Goal: Information Seeking & Learning: Learn about a topic

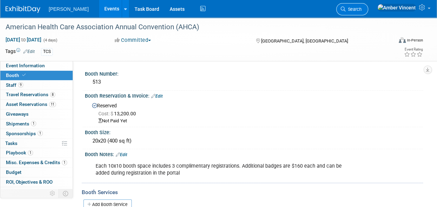
click at [369, 5] on link "Search" at bounding box center [352, 9] width 32 height 12
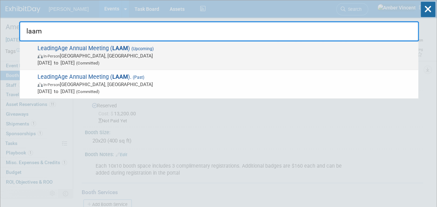
type input "laam"
click at [164, 46] on span "LeadingAge Annual Meeting ( LAAM ) (Upcoming) In-Person [GEOGRAPHIC_DATA], [GEO…" at bounding box center [225, 55] width 380 height 21
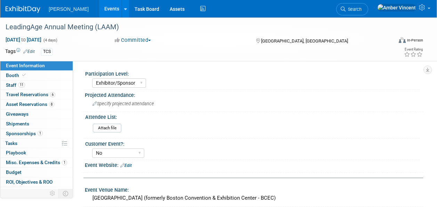
select select "Exhibitor/Sponsor"
select select "No"
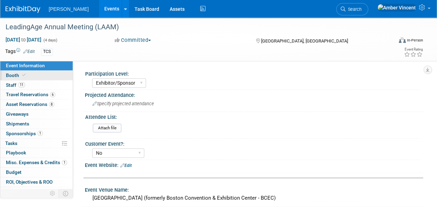
click at [11, 76] on span "Booth" at bounding box center [16, 75] width 21 height 6
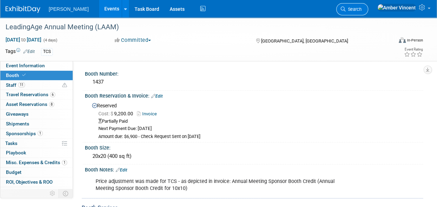
click at [369, 9] on link "Search" at bounding box center [352, 9] width 32 height 12
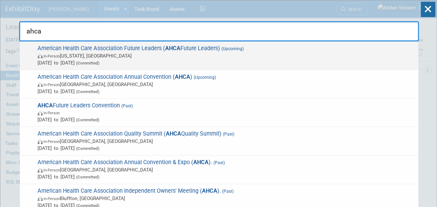
type input "ahca"
click at [192, 54] on span "In-Person Washington, DC" at bounding box center [227, 55] width 378 height 7
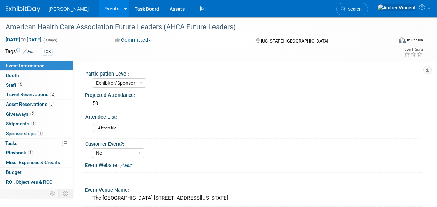
select select "Exhibitor/Sponsor"
select select "No"
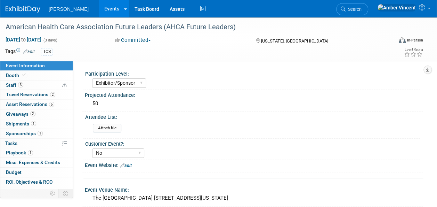
click at [362, 8] on span "Search" at bounding box center [354, 9] width 16 height 5
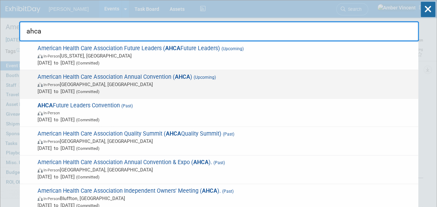
type input "ahca"
click at [276, 82] on span "In-Person Las Vegas, NV" at bounding box center [227, 84] width 378 height 7
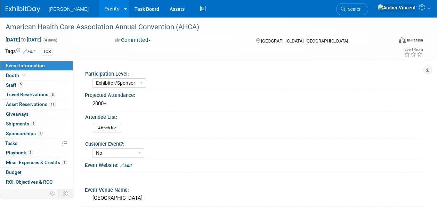
select select "Exhibitor/Sponsor"
select select "No"
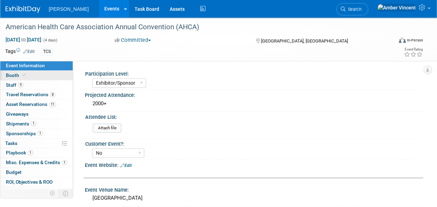
click at [23, 74] on icon at bounding box center [23, 75] width 3 height 4
